Goal: Transaction & Acquisition: Book appointment/travel/reservation

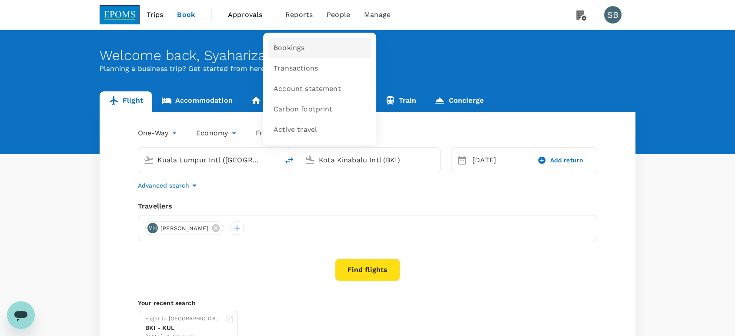
click at [296, 44] on span "Bookings" at bounding box center [289, 48] width 31 height 10
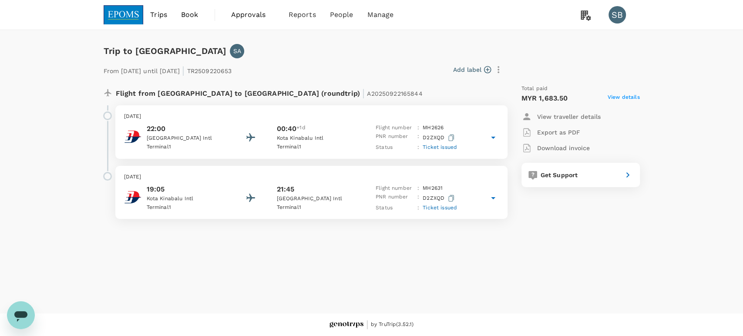
click at [129, 13] on img at bounding box center [124, 14] width 40 height 19
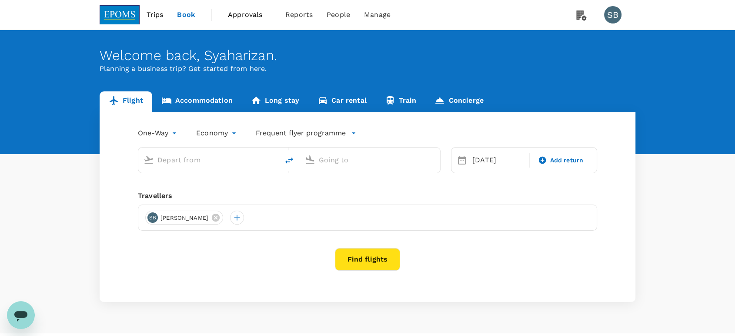
type input "Kuala Lumpur Intl ([GEOGRAPHIC_DATA])"
type input "Kota Kinabalu Intl (BKI)"
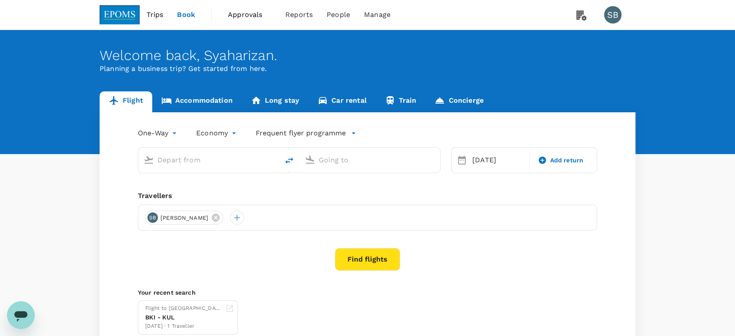
type input "Kuala Lumpur Intl ([GEOGRAPHIC_DATA])"
type input "Kota Kinabalu Intl (BKI)"
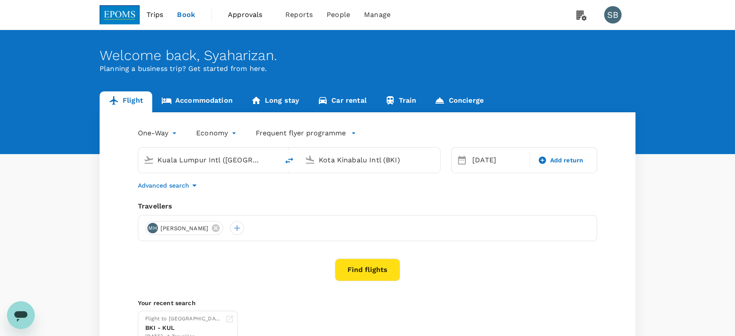
click at [369, 269] on button "Find flights" at bounding box center [367, 270] width 65 height 23
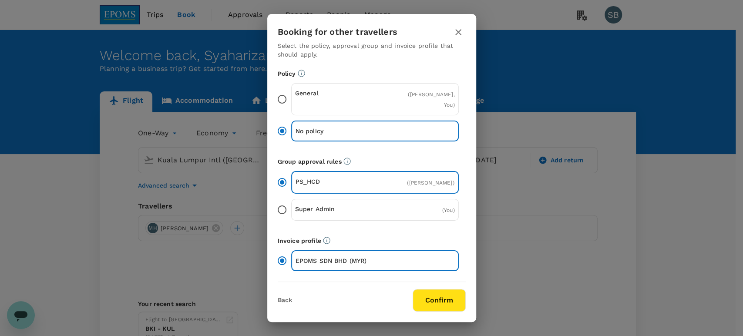
click at [434, 300] on button "Confirm" at bounding box center [439, 300] width 53 height 23
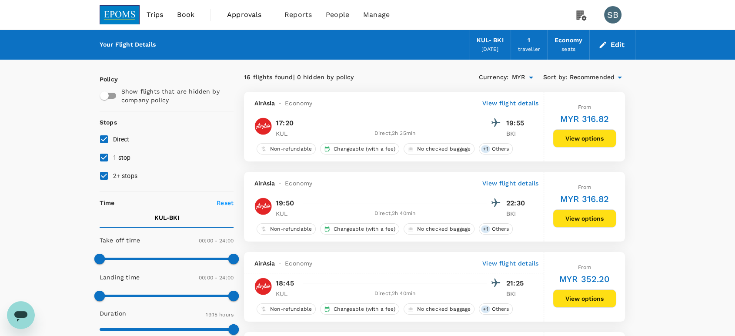
click at [619, 77] on icon at bounding box center [620, 77] width 10 height 10
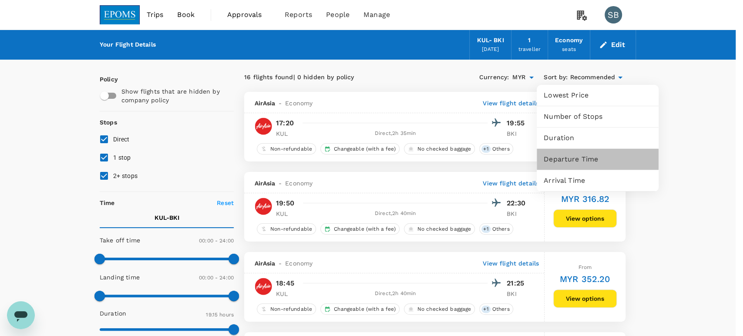
click at [607, 157] on span "Departure Time" at bounding box center [598, 159] width 108 height 10
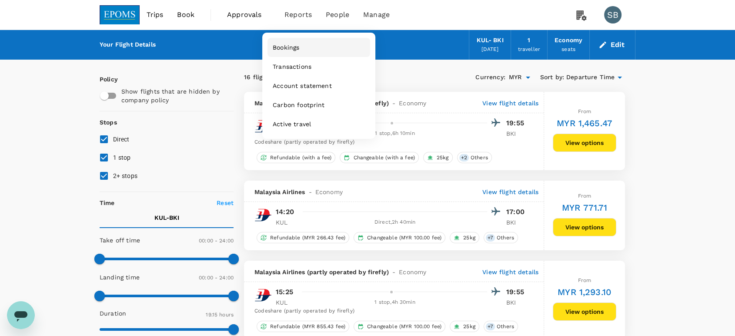
click at [288, 51] on span "Bookings" at bounding box center [286, 47] width 27 height 9
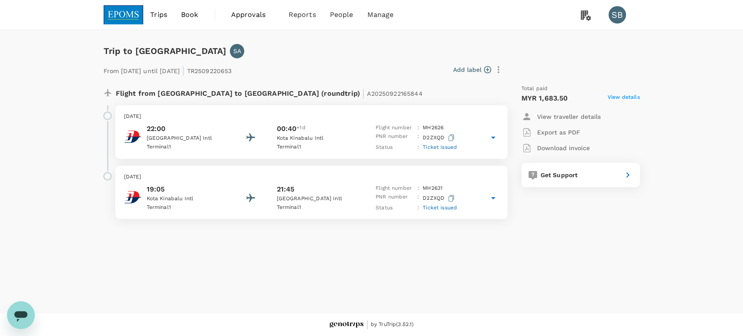
click at [337, 140] on p "Kota Kinabalu Intl" at bounding box center [315, 138] width 78 height 9
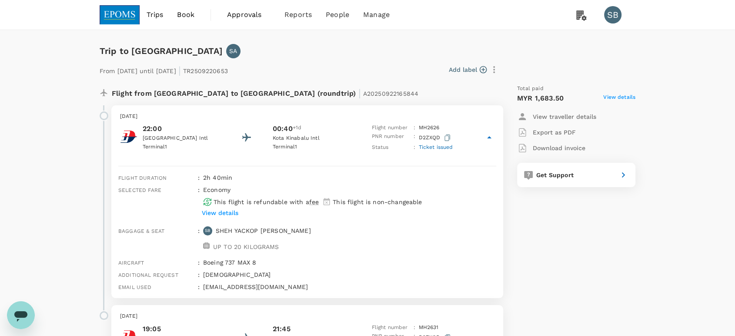
click at [231, 212] on p "View details" at bounding box center [220, 212] width 37 height 9
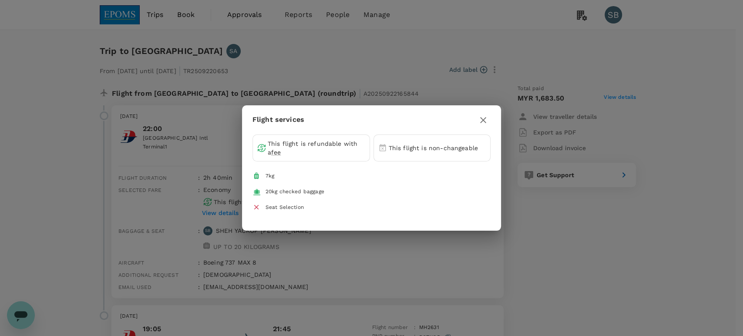
click at [479, 118] on icon "button" at bounding box center [483, 120] width 10 height 10
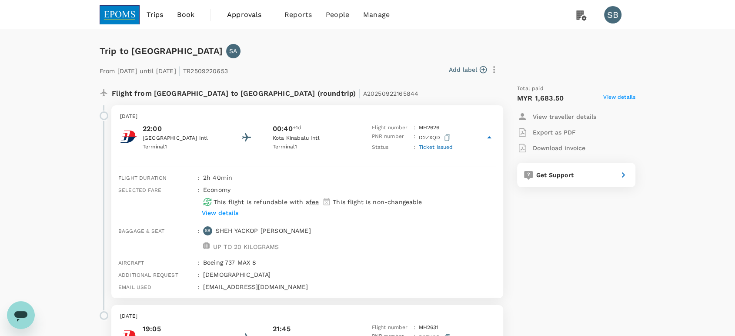
click at [224, 214] on p "View details" at bounding box center [220, 212] width 37 height 9
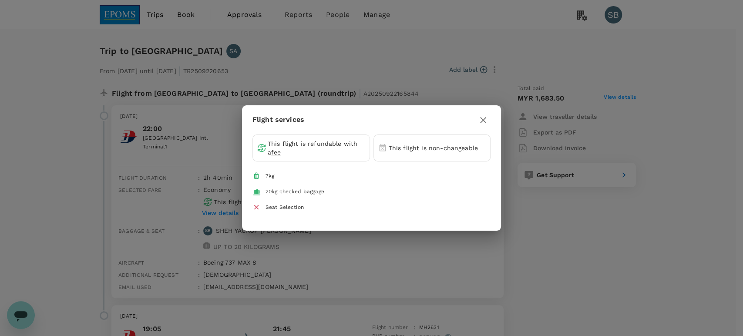
click at [480, 122] on icon "button" at bounding box center [483, 120] width 6 height 6
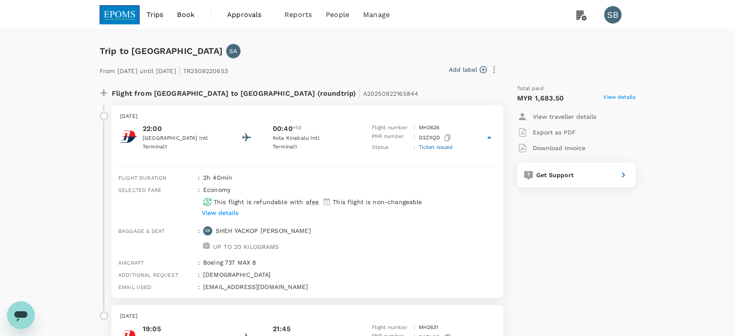
click at [113, 10] on img at bounding box center [120, 14] width 40 height 19
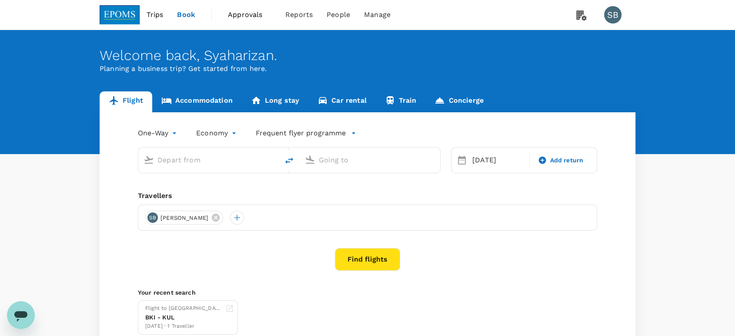
type input "Kuala Lumpur Intl ([GEOGRAPHIC_DATA])"
type input "Kota Kinabalu Intl (BKI)"
